Goal: Task Accomplishment & Management: Use online tool/utility

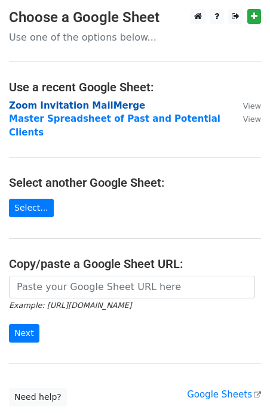
click at [46, 106] on strong "Zoom Invitation MailMerge" at bounding box center [77, 105] width 136 height 11
click at [41, 103] on strong "Zoom Invitation MailMerge" at bounding box center [77, 105] width 136 height 11
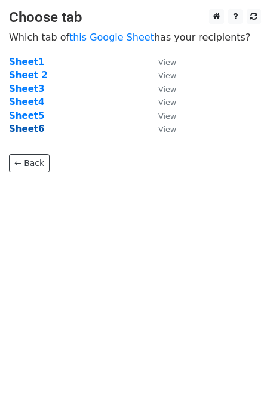
click at [30, 128] on strong "Sheet6" at bounding box center [26, 129] width 35 height 11
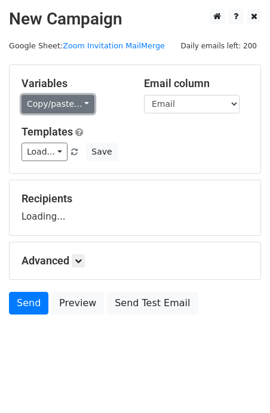
click at [59, 105] on link "Copy/paste..." at bounding box center [57, 104] width 73 height 18
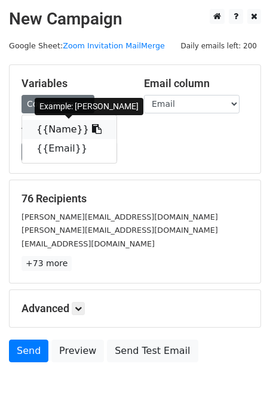
click at [61, 128] on link "{{Name}}" at bounding box center [69, 129] width 94 height 19
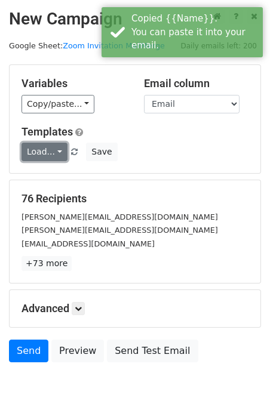
click at [47, 152] on link "Load..." at bounding box center [44, 152] width 46 height 18
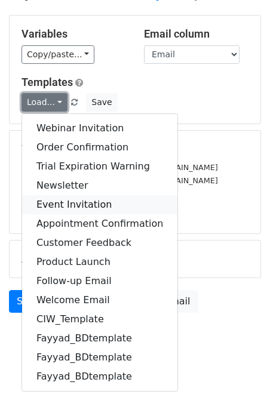
scroll to position [50, 0]
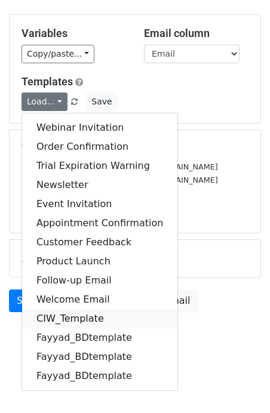
click at [80, 320] on link "CIW_Template" at bounding box center [99, 318] width 155 height 19
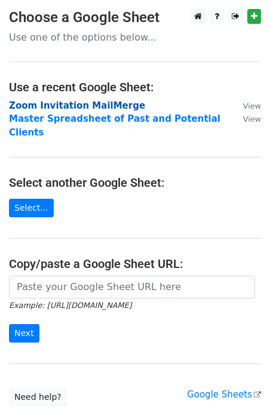
click at [33, 107] on strong "Zoom Invitation MailMerge" at bounding box center [77, 105] width 136 height 11
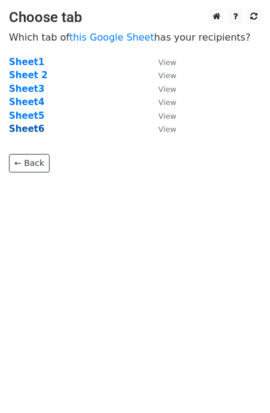
click at [23, 133] on strong "Sheet6" at bounding box center [26, 129] width 35 height 11
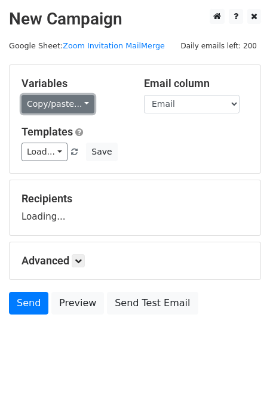
click at [44, 107] on link "Copy/paste..." at bounding box center [57, 104] width 73 height 18
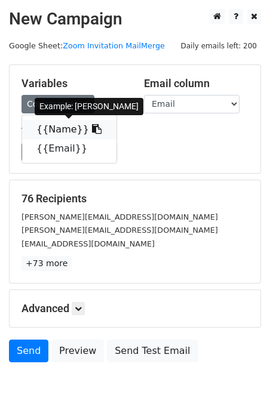
click at [52, 128] on link "{{Name}}" at bounding box center [69, 129] width 94 height 19
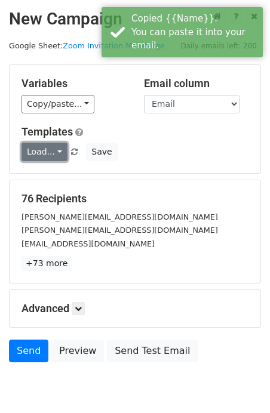
click at [50, 154] on link "Load..." at bounding box center [44, 152] width 46 height 18
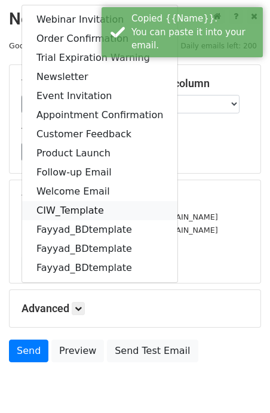
click at [67, 213] on link "CIW_Template" at bounding box center [99, 210] width 155 height 19
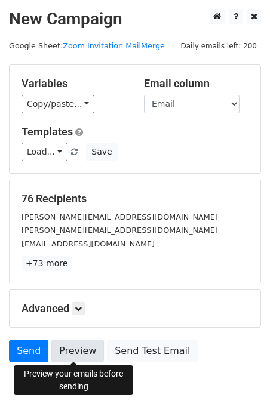
click at [86, 353] on link "Preview" at bounding box center [77, 351] width 53 height 23
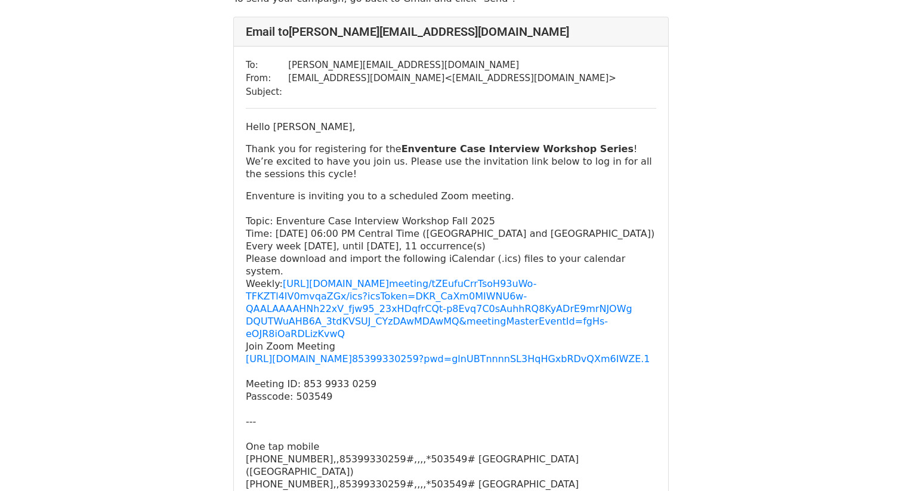
scroll to position [101, 0]
